Goal: Task Accomplishment & Management: Manage account settings

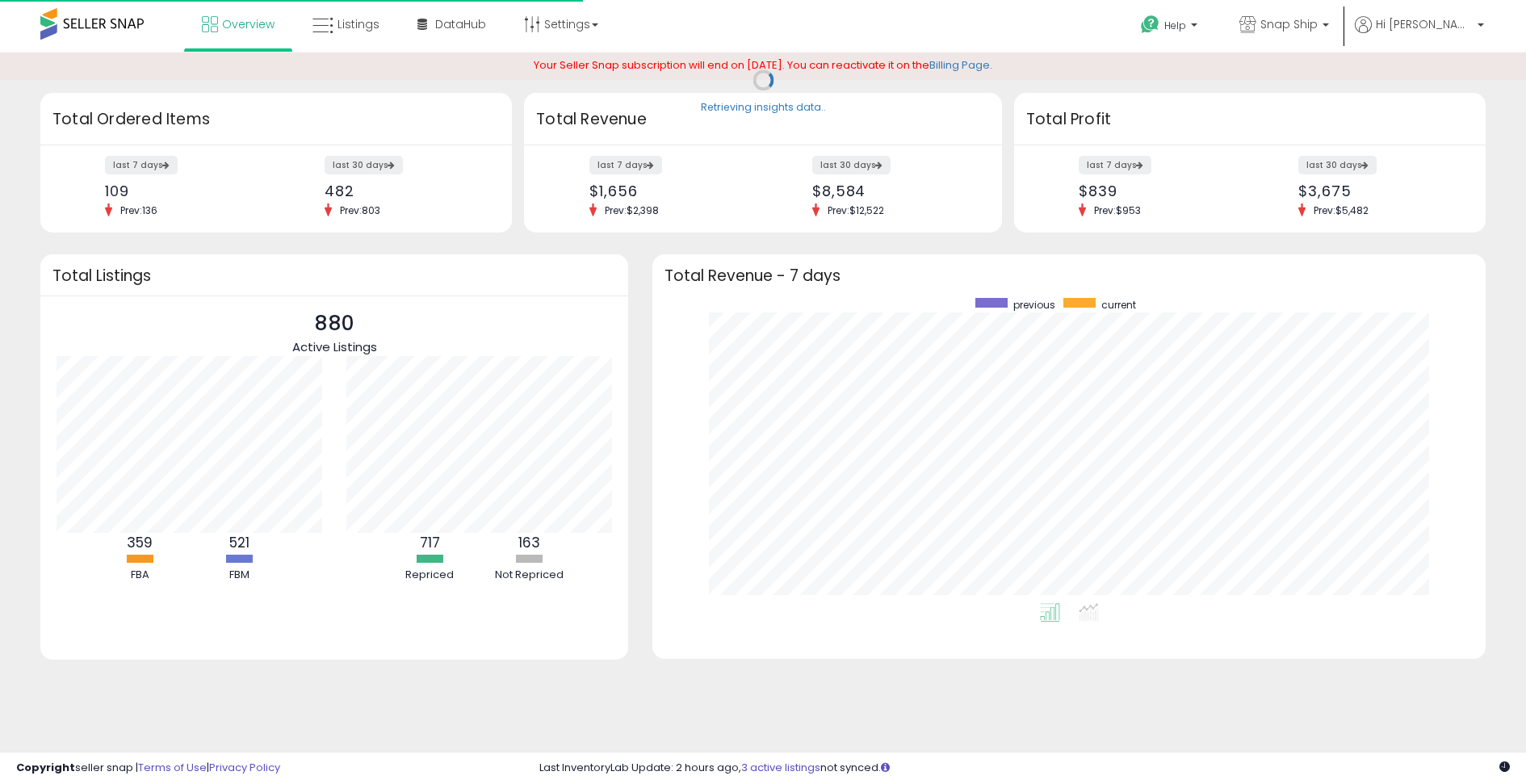
scroll to position [305, 800]
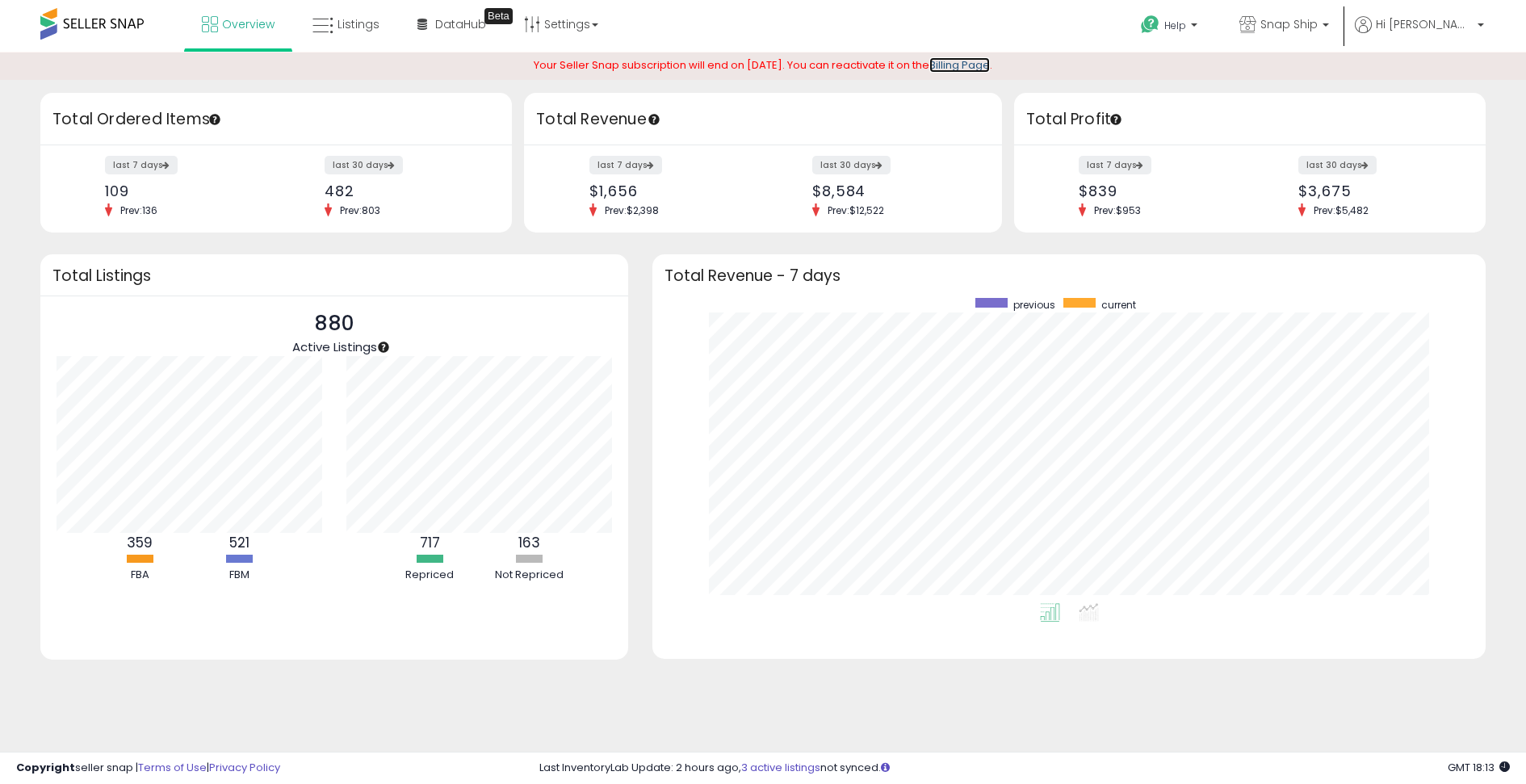
click at [979, 63] on link "Billing Page" at bounding box center [960, 65] width 60 height 16
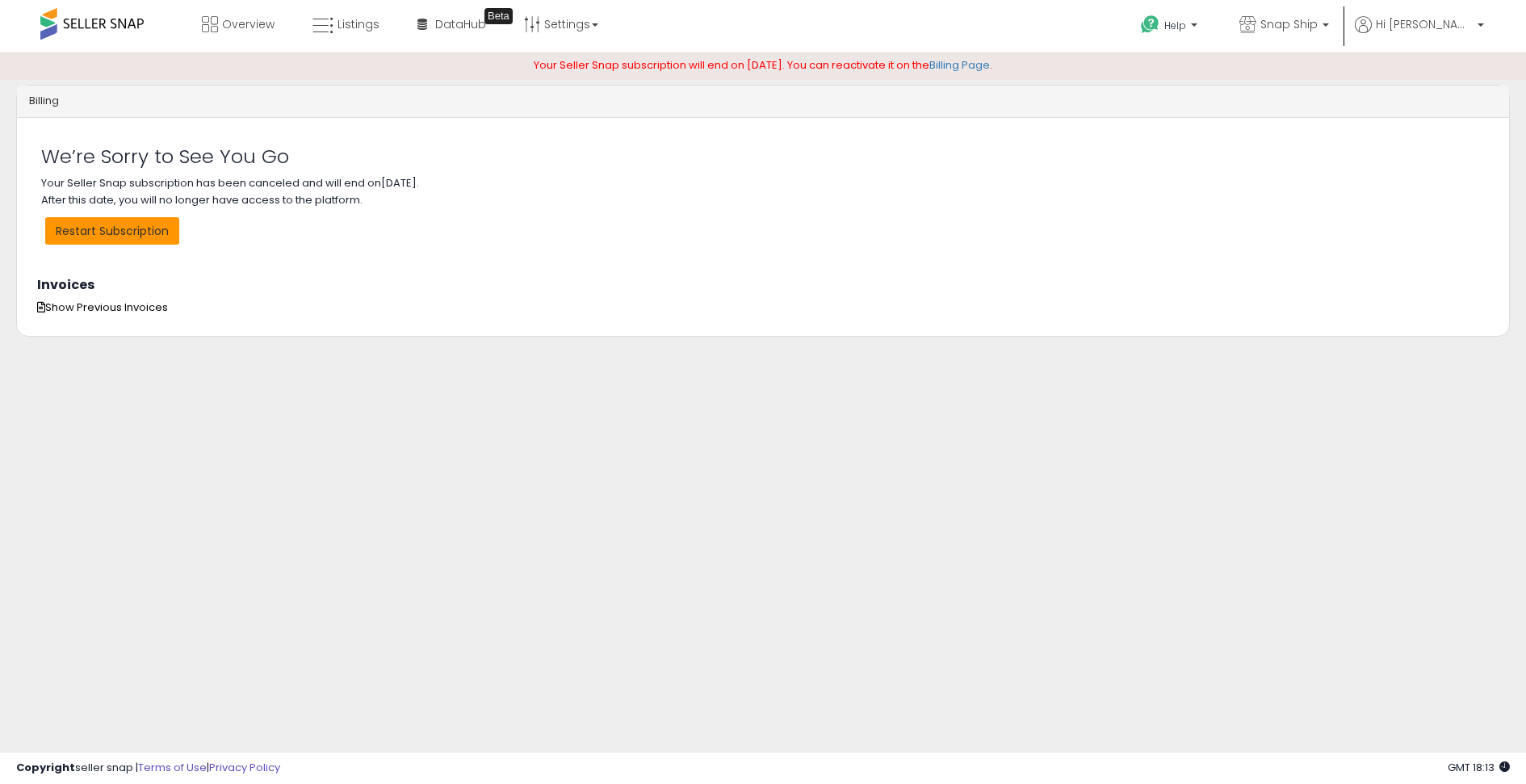
click at [115, 227] on button "Restart Subscription" at bounding box center [112, 231] width 134 height 28
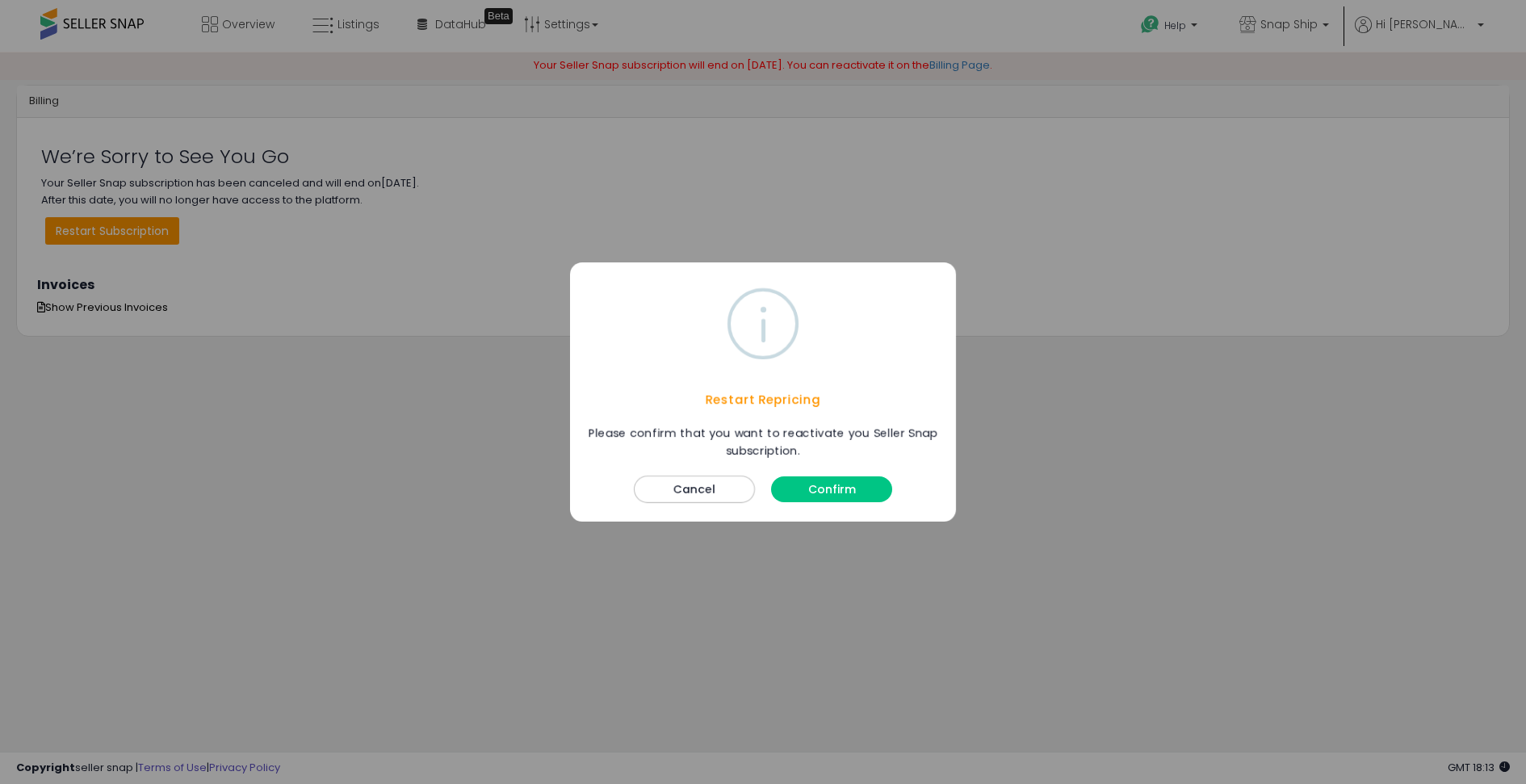
click at [825, 491] on button "Confirm" at bounding box center [831, 490] width 121 height 26
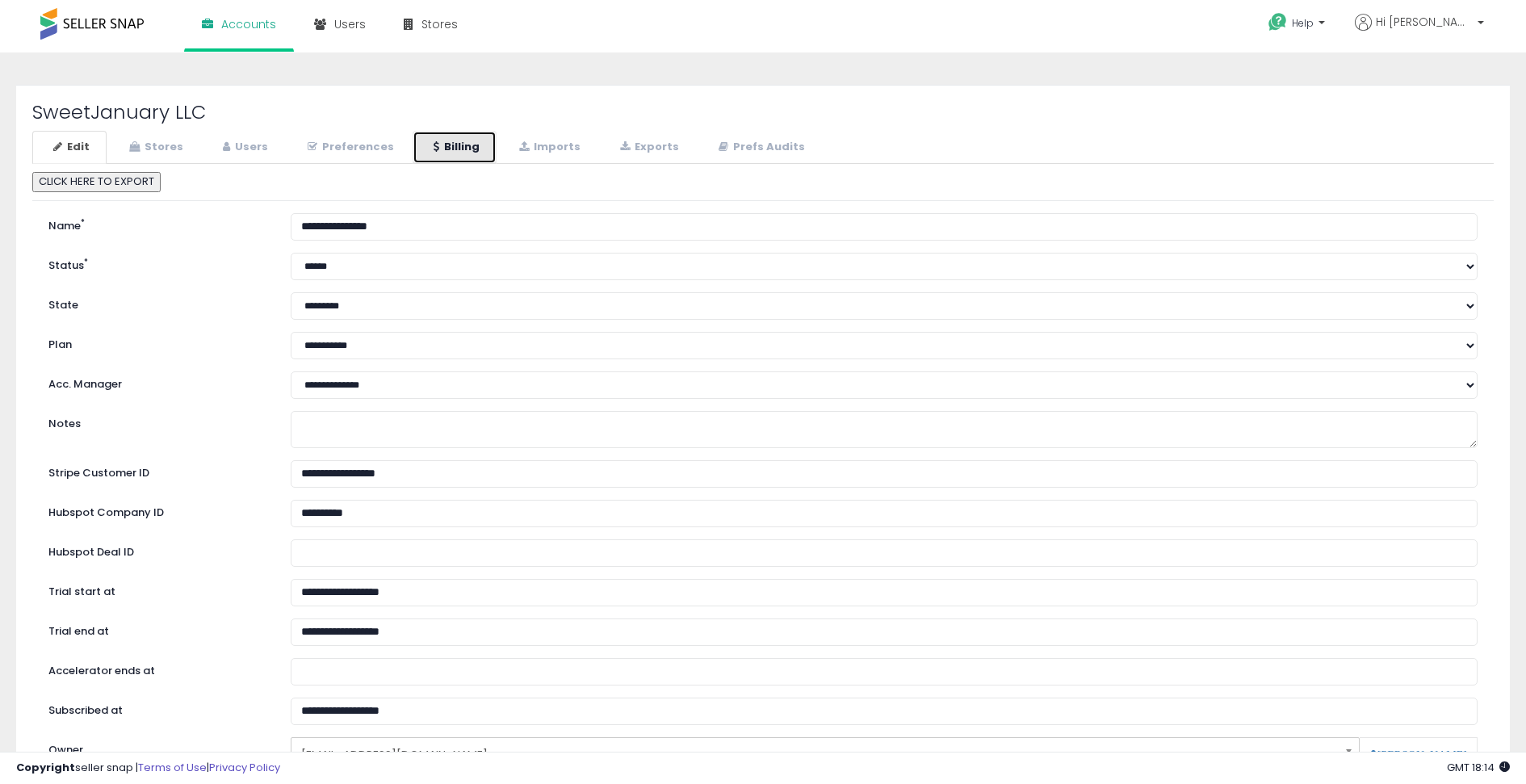
click at [447, 152] on link "Billing" at bounding box center [454, 148] width 84 height 33
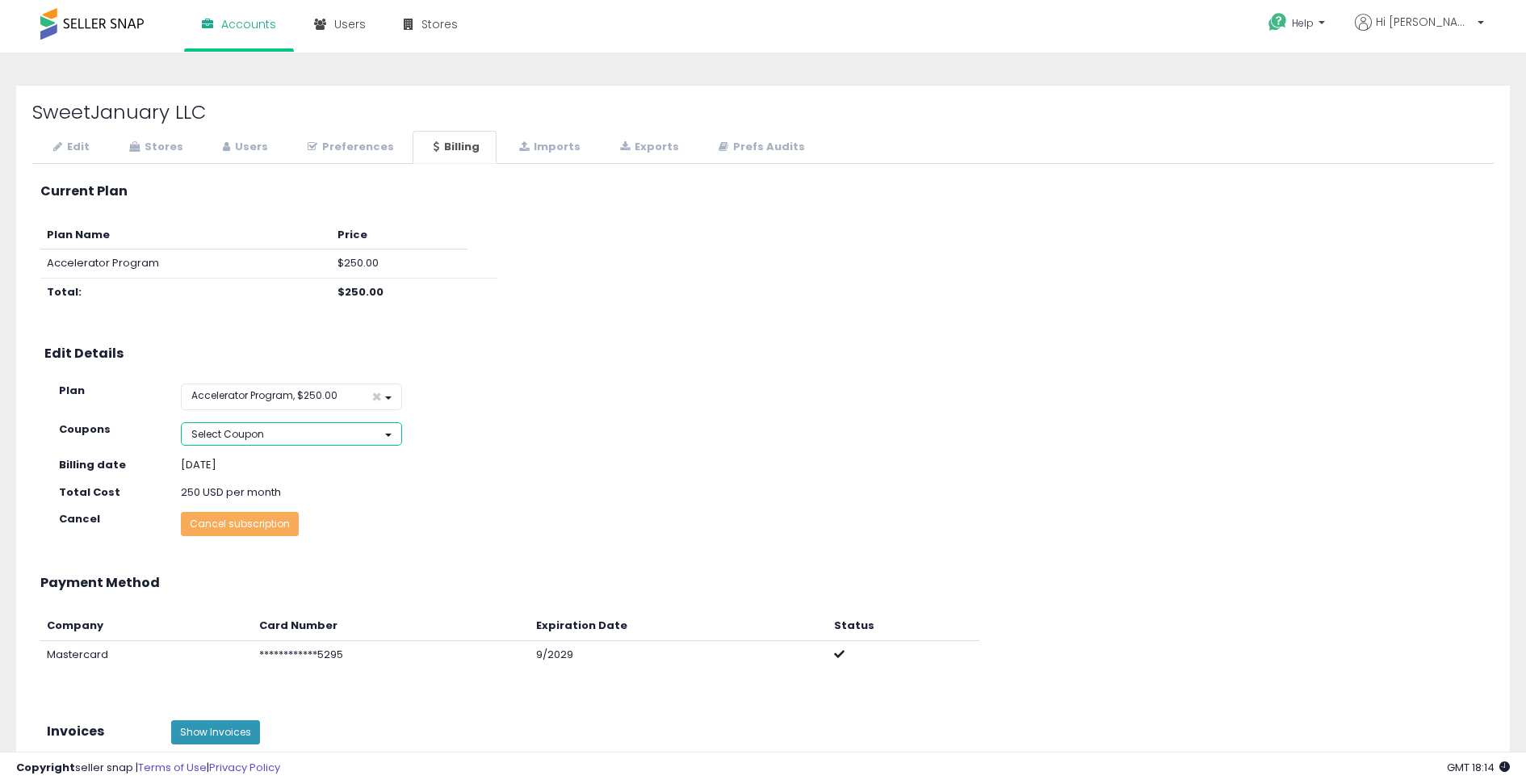
click at [370, 429] on button "Select Coupon" at bounding box center [292, 434] width 222 height 24
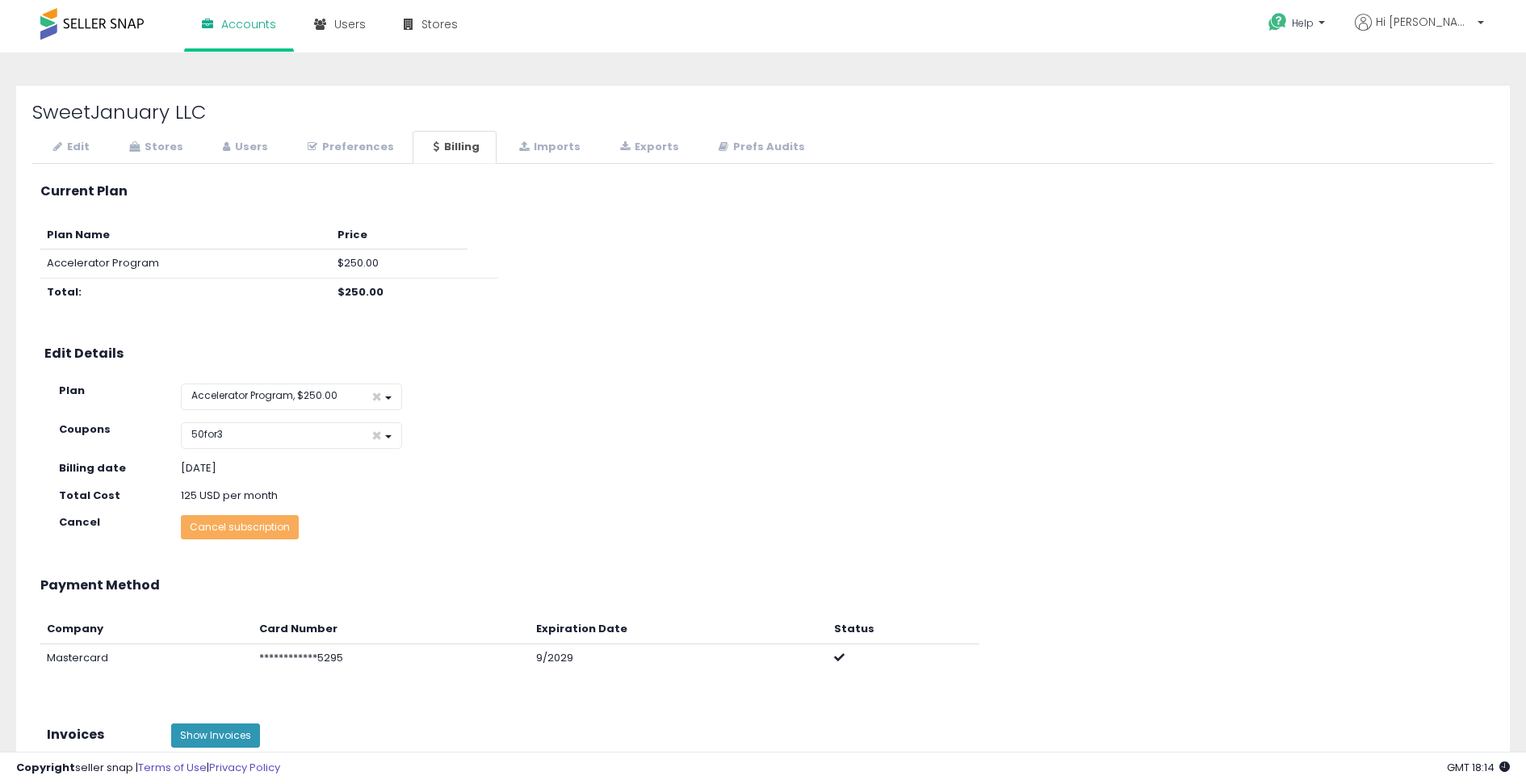
click at [224, 650] on div "**********" at bounding box center [763, 486] width 1462 height 626
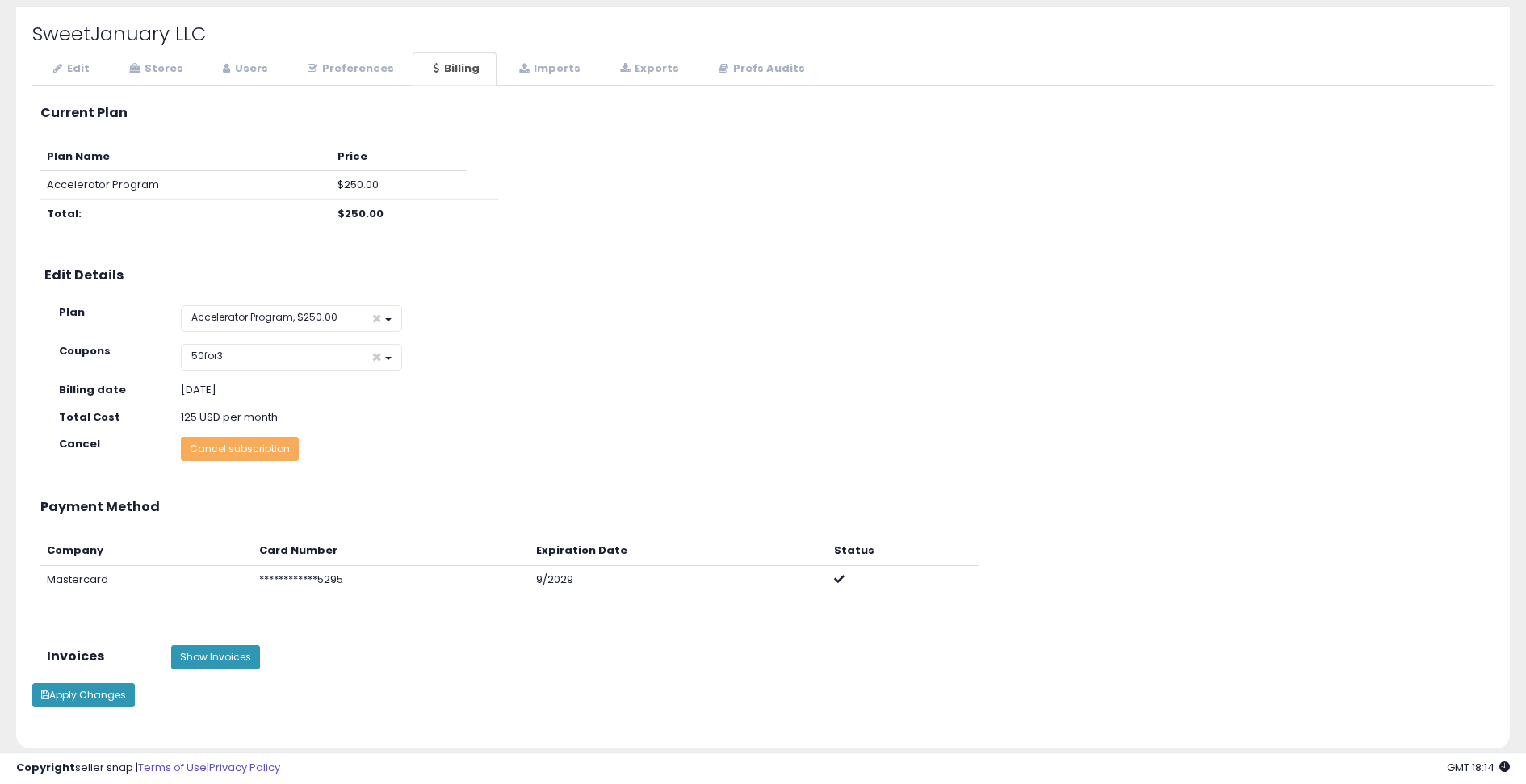
scroll to position [79, 0]
click at [101, 686] on button "Apply Changes" at bounding box center [84, 695] width 102 height 25
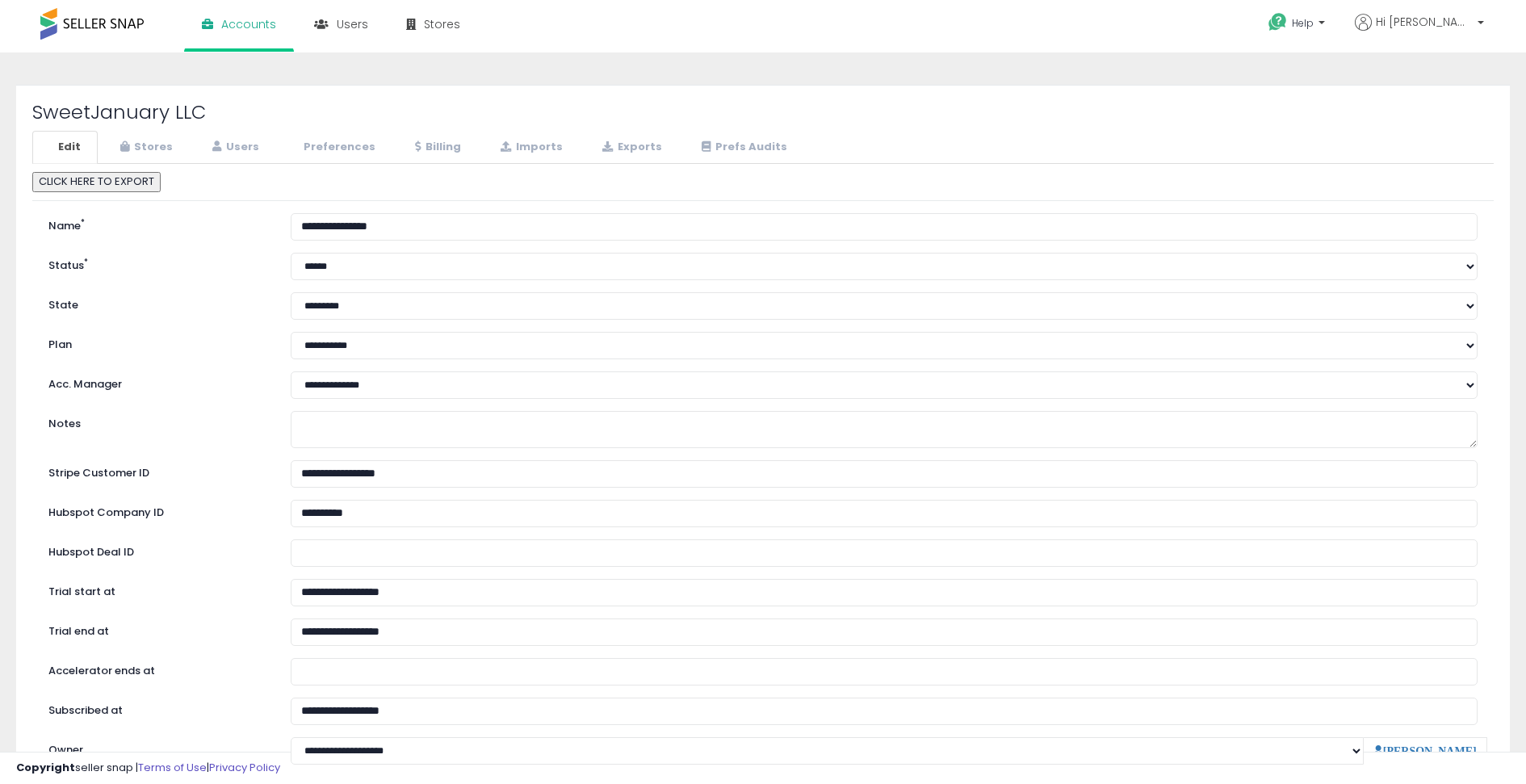
scroll to position [79, 0]
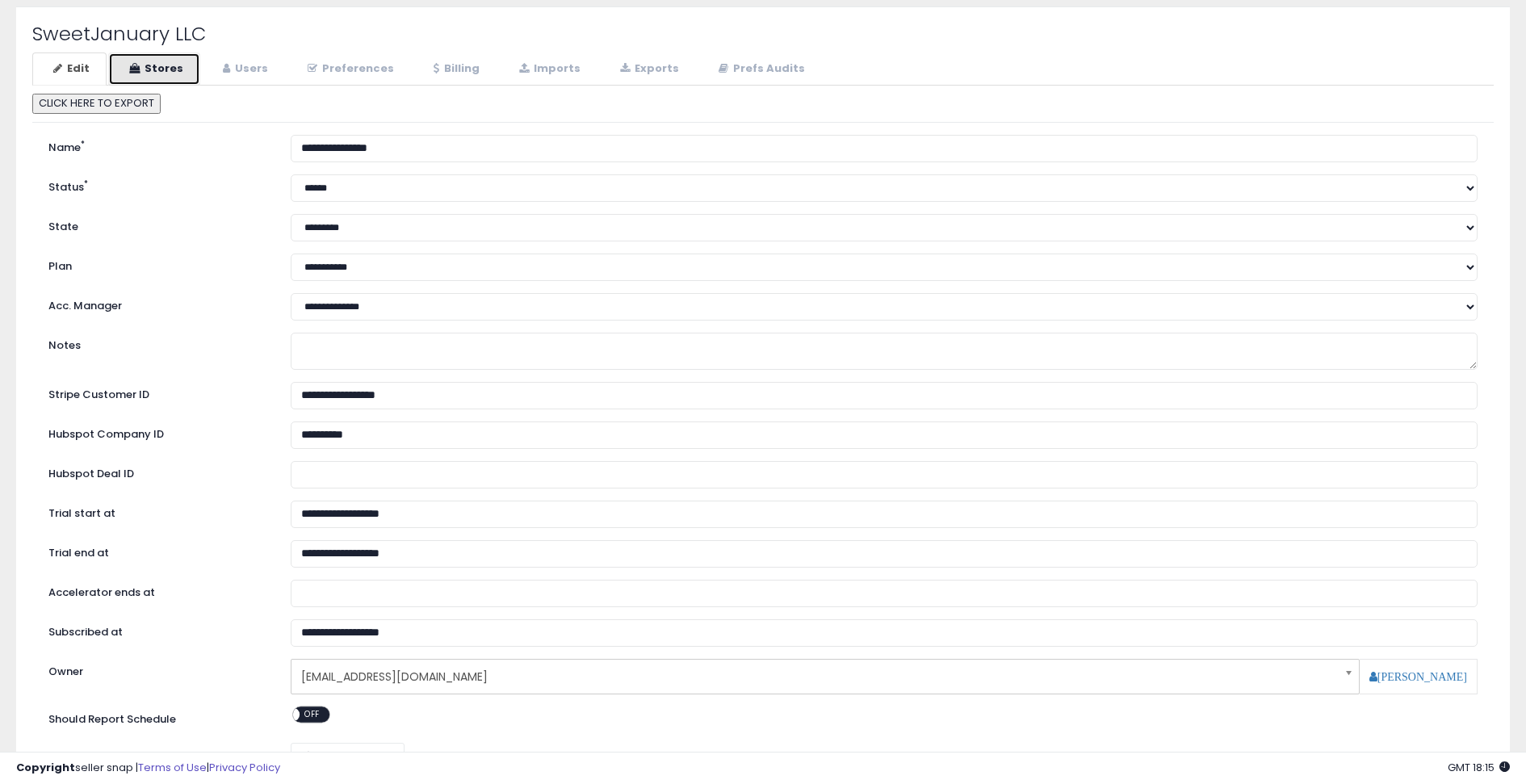
click at [184, 71] on link "Stores" at bounding box center [154, 69] width 92 height 33
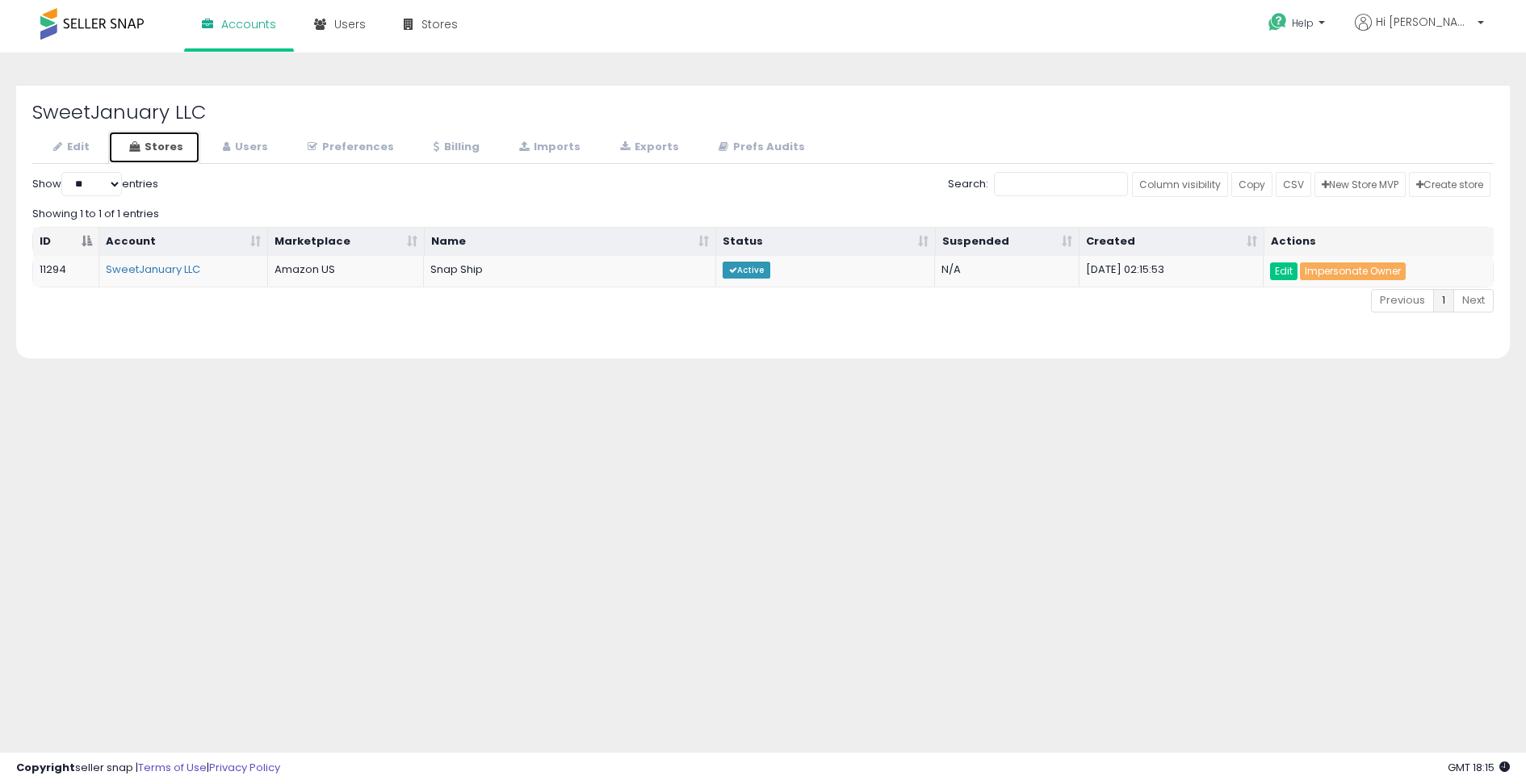
scroll to position [0, 0]
click at [1382, 271] on link "Impersonate Owner" at bounding box center [1353, 271] width 105 height 18
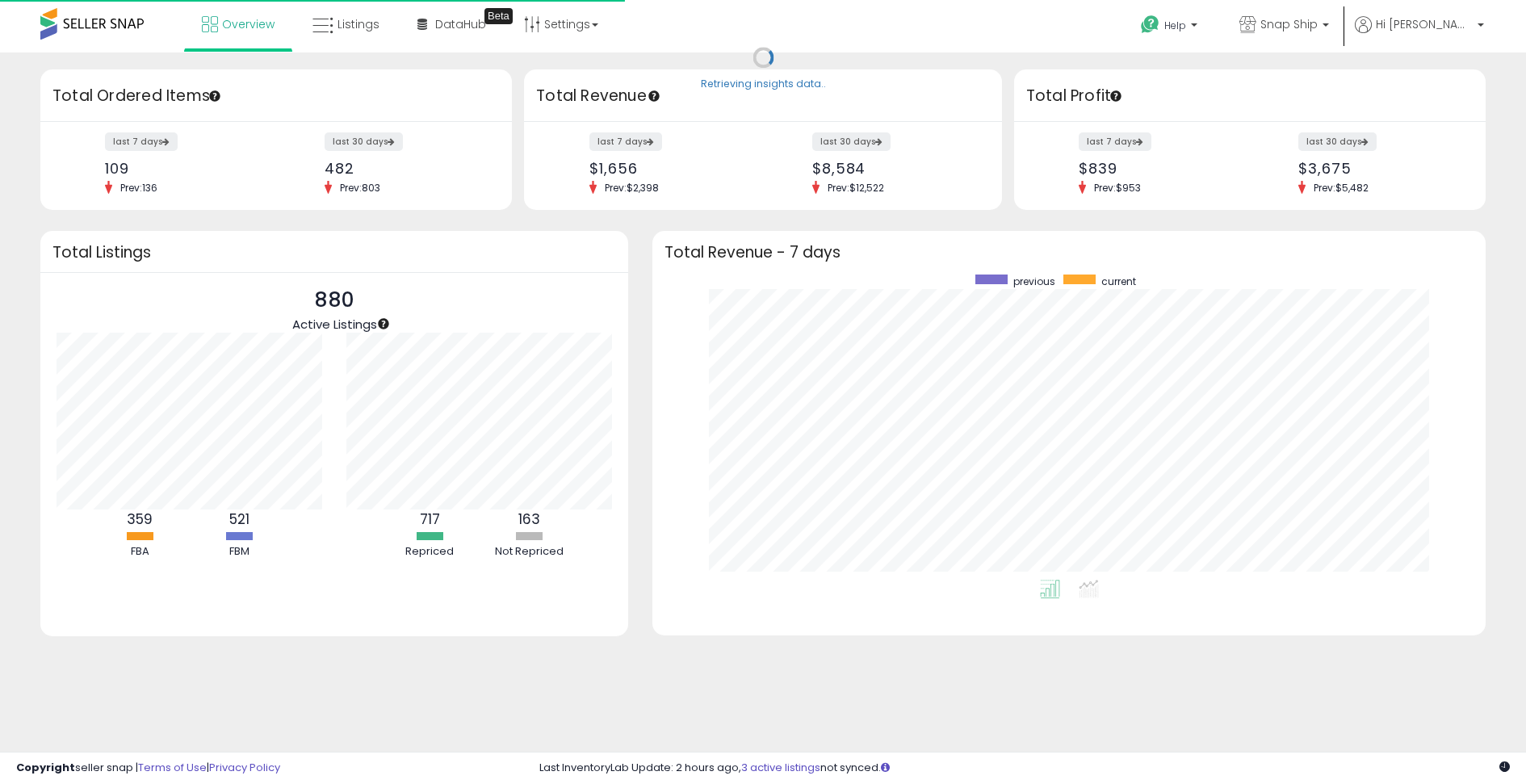
scroll to position [305, 800]
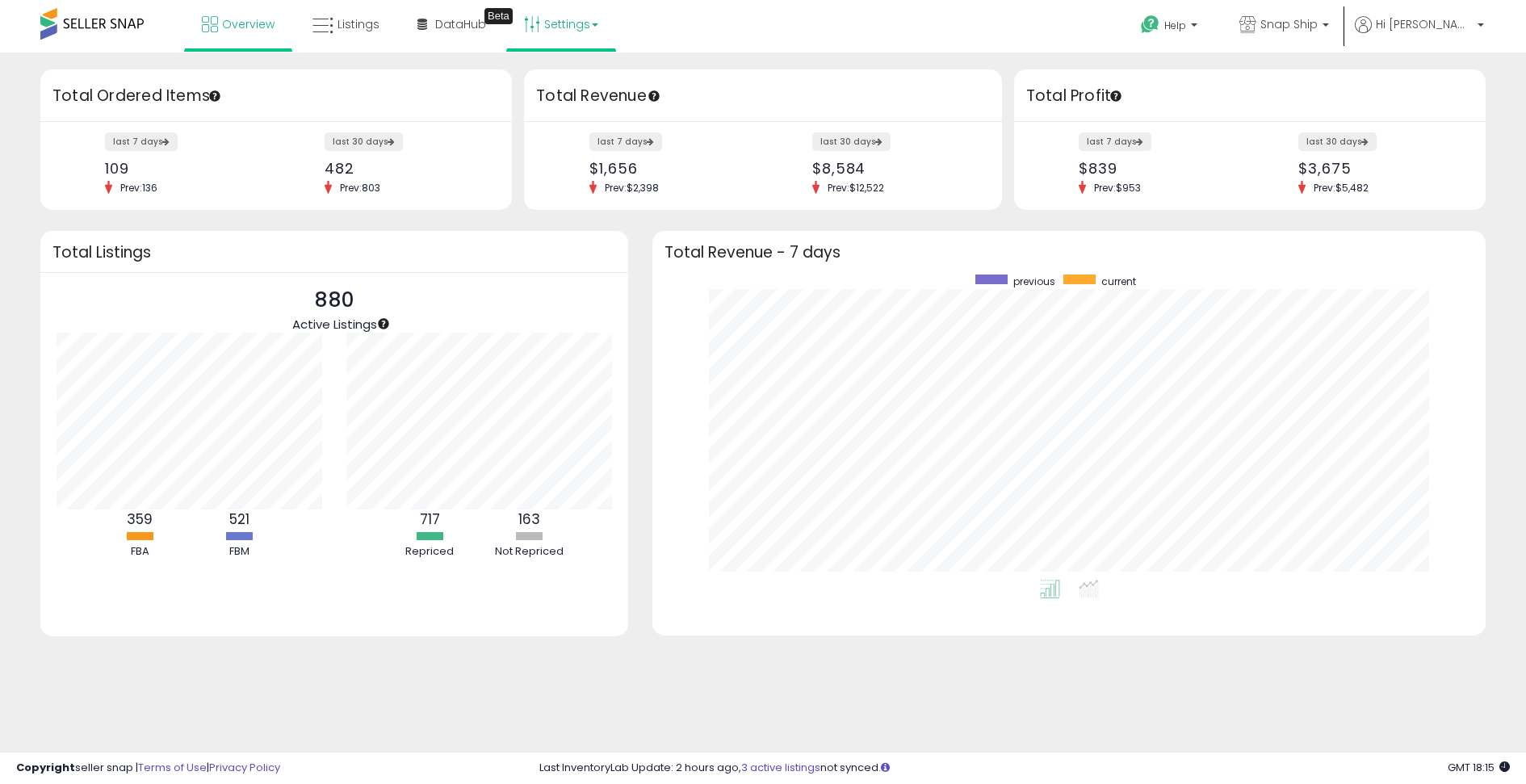
click at [577, 33] on link "Settings" at bounding box center [562, 24] width 99 height 48
click at [1449, 16] on span "Hi [PERSON_NAME]" at bounding box center [1425, 24] width 97 height 16
click at [1430, 80] on link "Account" at bounding box center [1417, 87] width 42 height 16
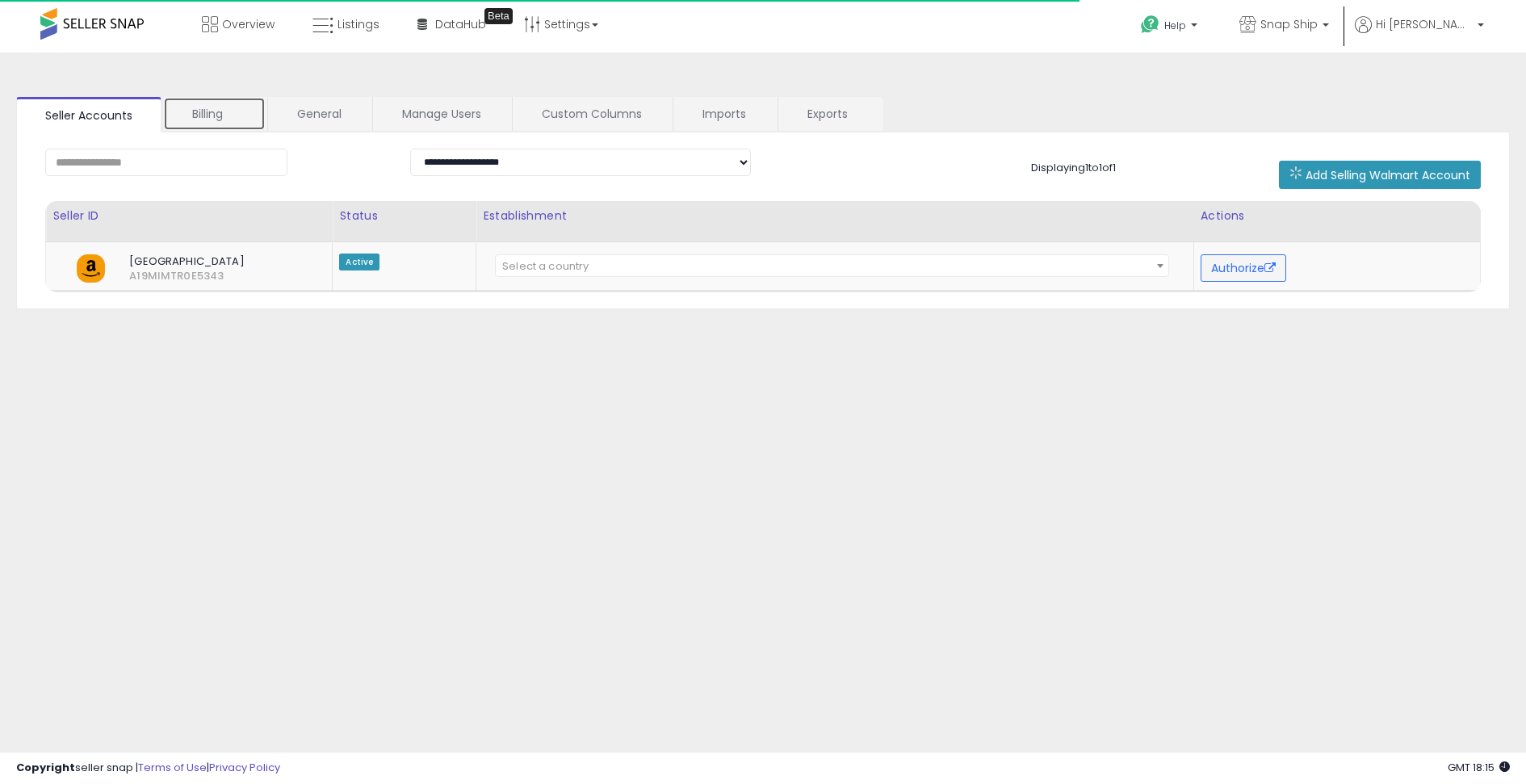
click at [229, 116] on link "Billing" at bounding box center [215, 113] width 102 height 33
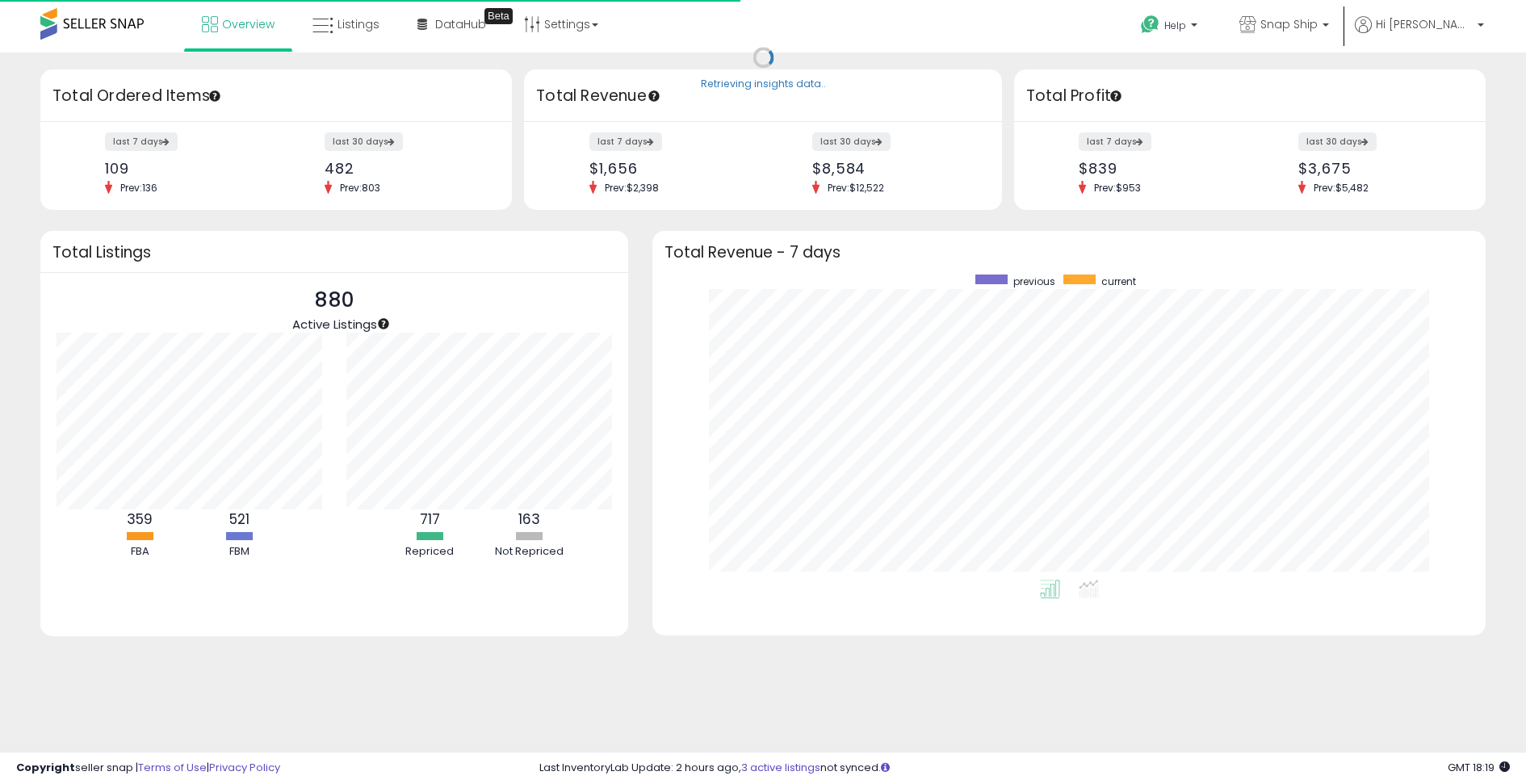
scroll to position [305, 800]
click at [1449, 26] on span "Hi [PERSON_NAME]" at bounding box center [1425, 24] width 97 height 16
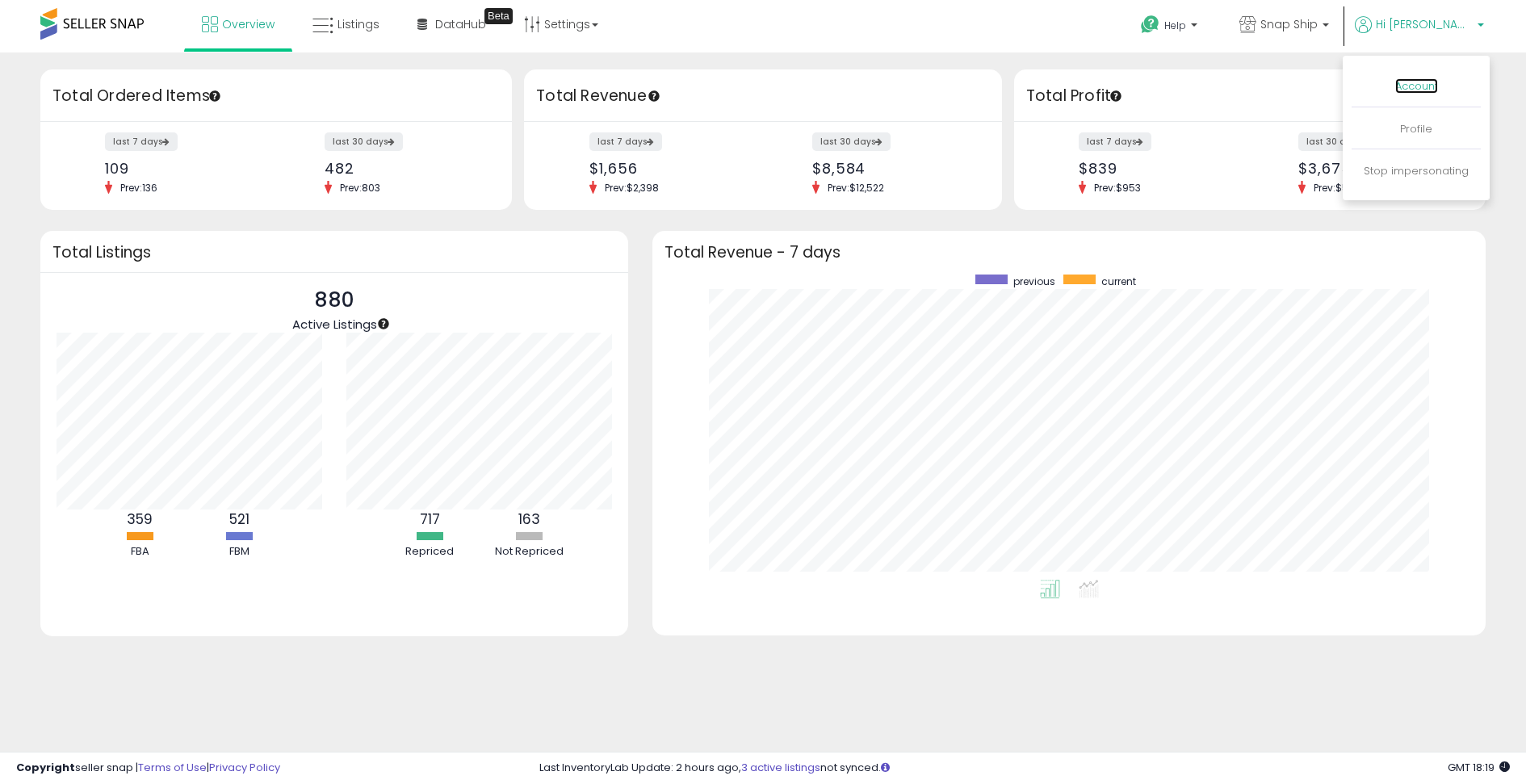
click at [1424, 79] on link "Account" at bounding box center [1417, 87] width 42 height 16
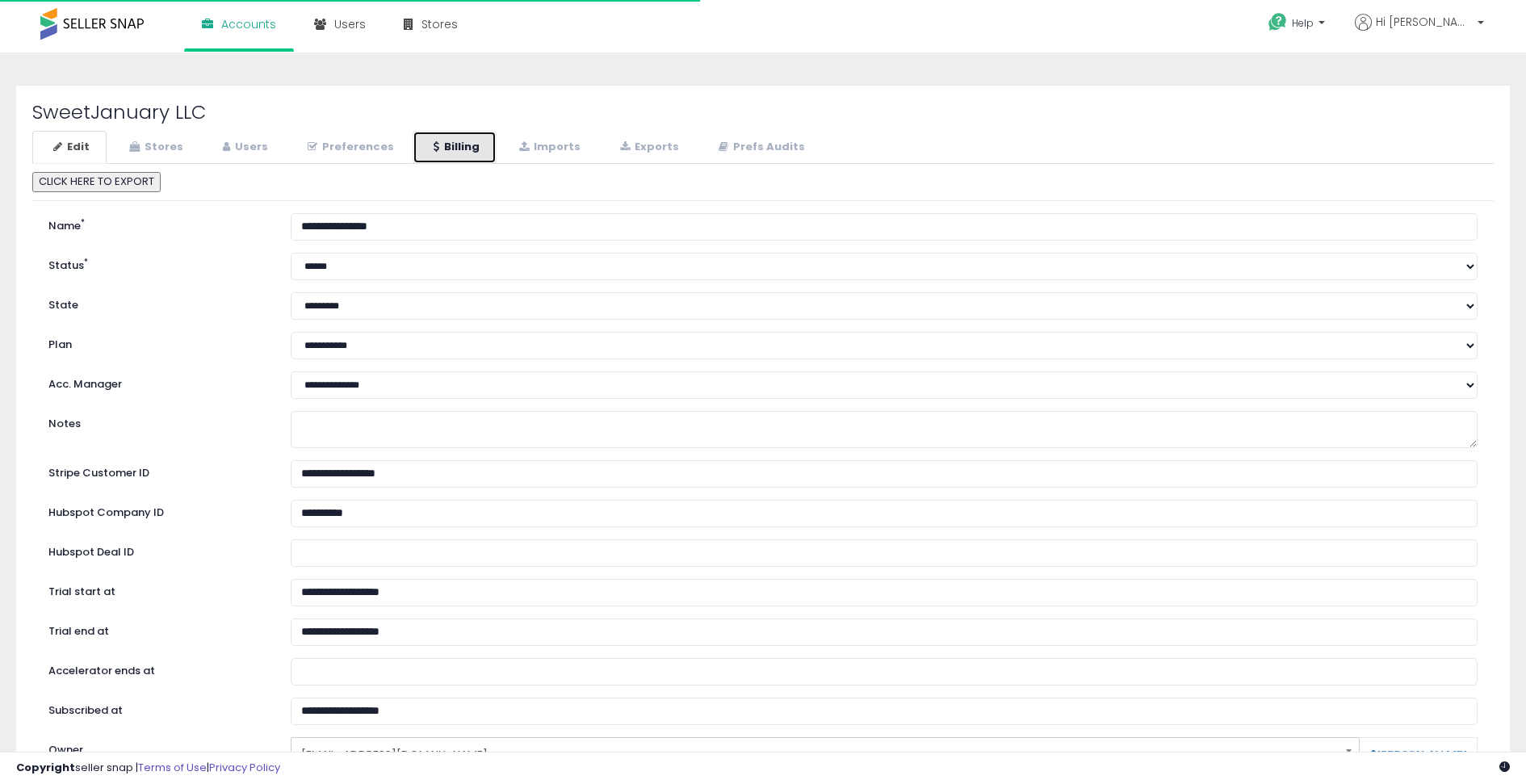
click at [451, 148] on link "Billing" at bounding box center [454, 148] width 84 height 33
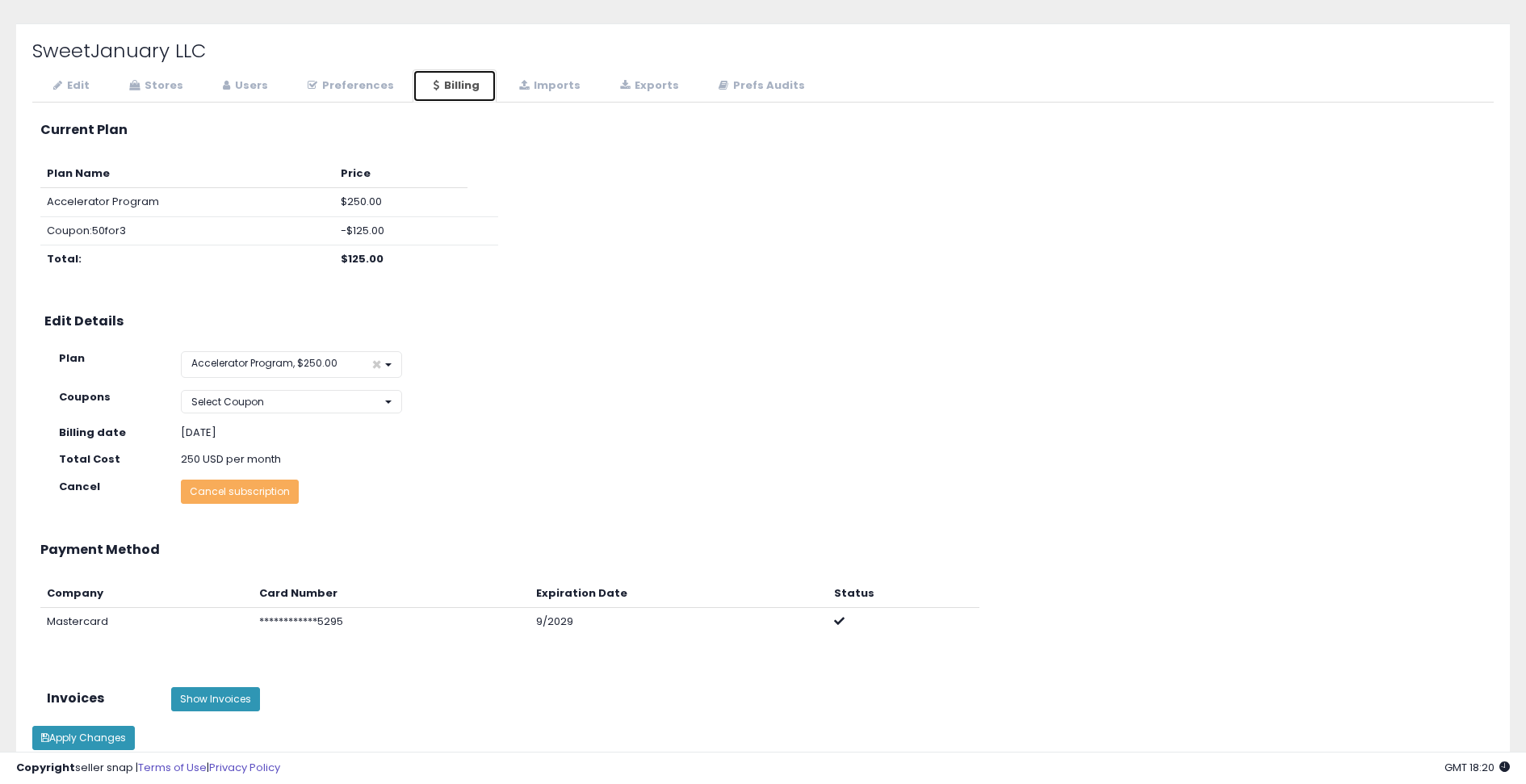
scroll to position [56, 0]
